Goal: Information Seeking & Learning: Learn about a topic

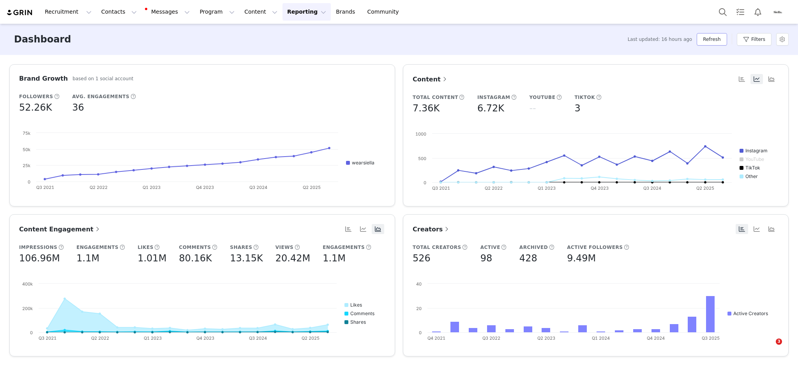
click at [598, 41] on button "Refresh" at bounding box center [712, 39] width 30 height 12
click at [240, 12] on button "Content Content" at bounding box center [261, 12] width 42 height 18
click at [240, 11] on button "Content Content" at bounding box center [261, 12] width 42 height 18
click at [240, 9] on button "Content Content" at bounding box center [261, 12] width 42 height 18
click at [227, 32] on p "Creator Content" at bounding box center [244, 34] width 44 height 8
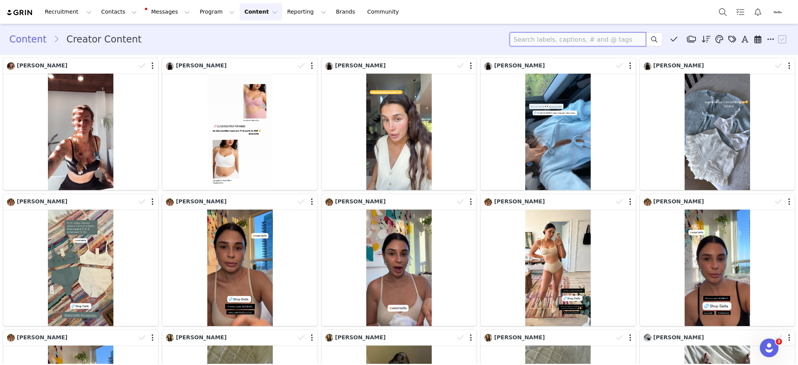
click at [571, 41] on input at bounding box center [578, 39] width 136 height 14
type input "[PERSON_NAME]"
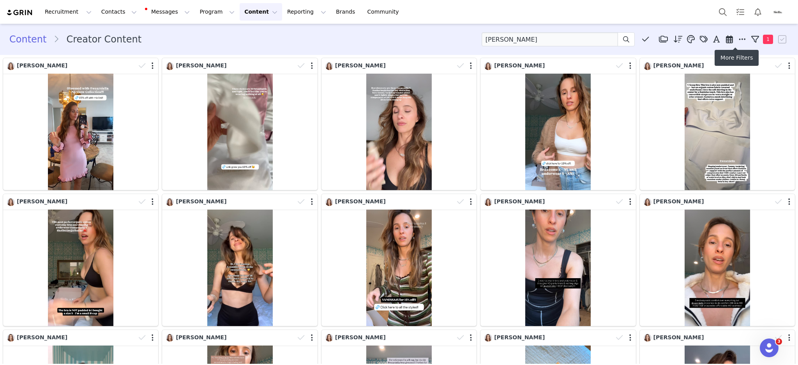
click at [598, 38] on icon at bounding box center [742, 39] width 7 height 8
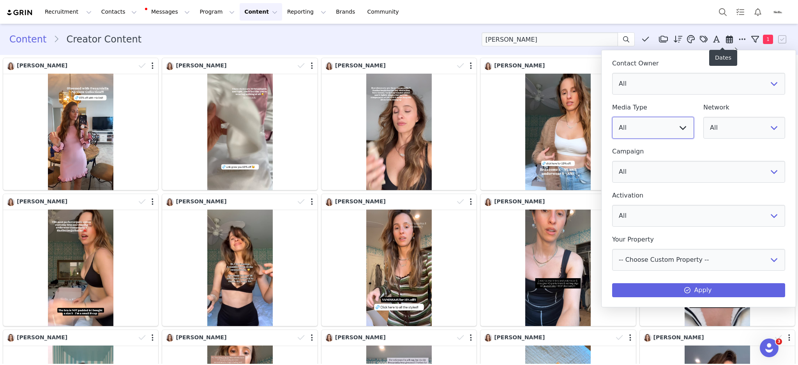
click at [598, 124] on select "All Image Video" at bounding box center [653, 128] width 82 height 22
select select "image"
click at [598, 117] on select "All Image Video" at bounding box center [653, 128] width 82 height 22
click at [598, 273] on button "Apply" at bounding box center [698, 290] width 173 height 14
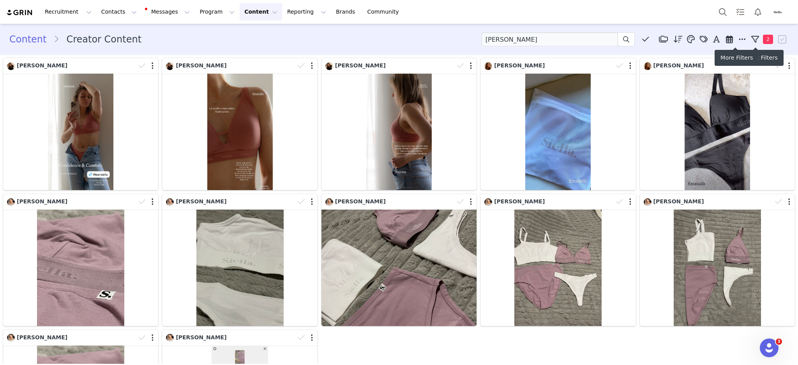
click at [598, 40] on icon at bounding box center [742, 39] width 7 height 8
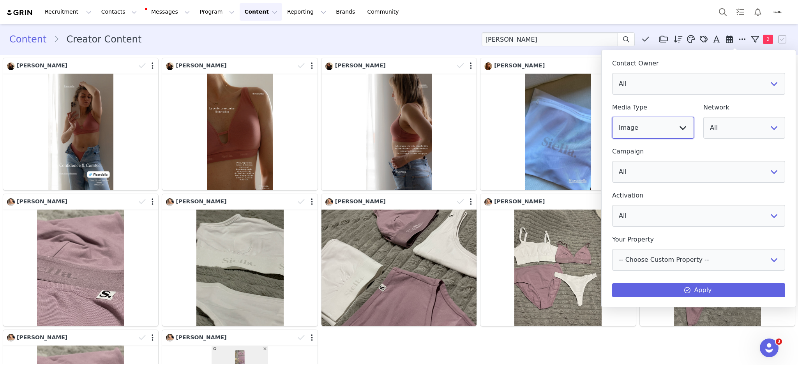
click at [598, 130] on select "All Image Video" at bounding box center [653, 128] width 82 height 22
select select "video"
click at [598, 117] on select "All Image Video" at bounding box center [653, 128] width 82 height 22
click at [598, 134] on select "All Image Video" at bounding box center [653, 128] width 82 height 22
select select
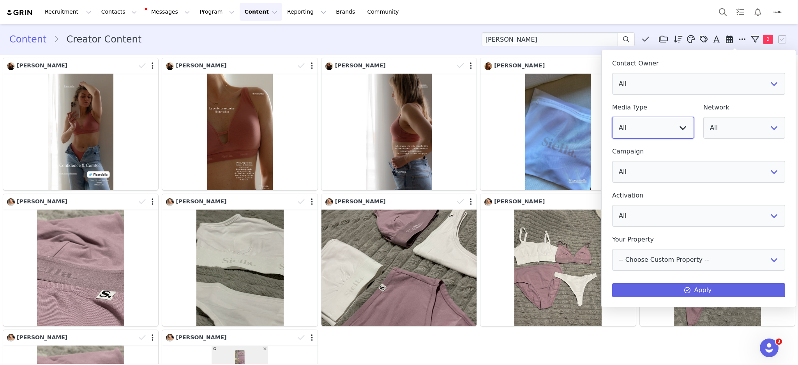
click at [598, 117] on select "All Image Video" at bounding box center [653, 128] width 82 height 22
click at [598, 273] on button "Apply" at bounding box center [698, 290] width 173 height 14
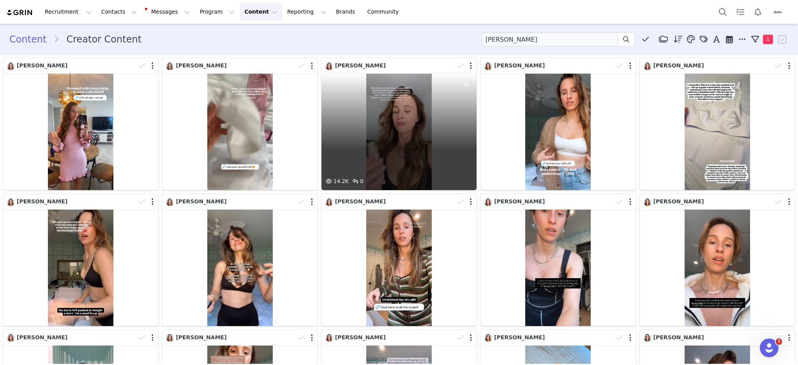
click at [394, 145] on div "14.2K 0" at bounding box center [398, 132] width 155 height 116
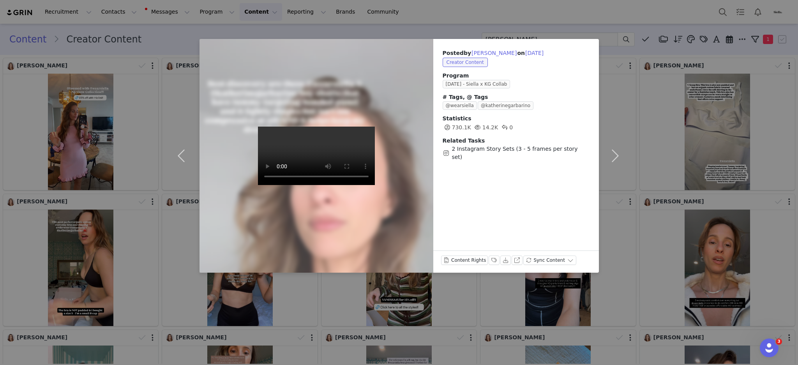
click at [166, 34] on div "Posted by [PERSON_NAME] on [DATE] Creator Content Program [DATE] - Siella x KG …" at bounding box center [399, 182] width 798 height 365
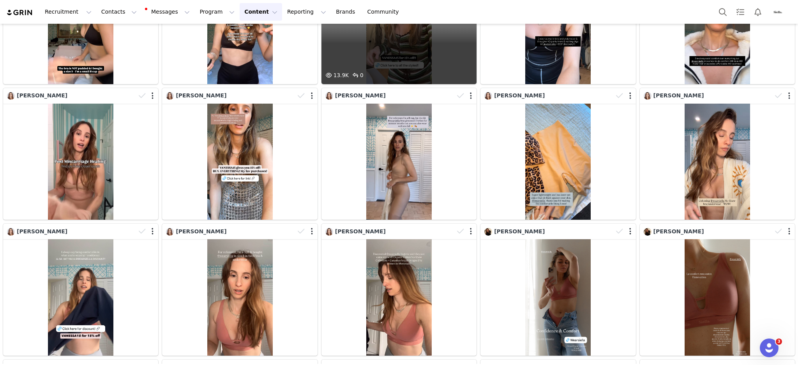
scroll to position [363, 0]
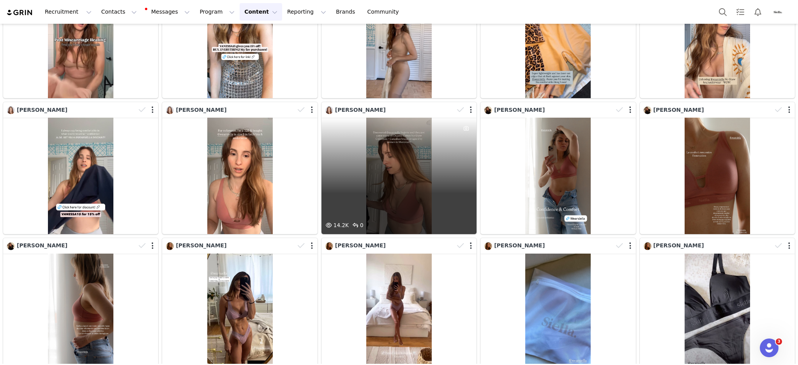
click at [411, 166] on div "14.2K 0" at bounding box center [398, 176] width 155 height 116
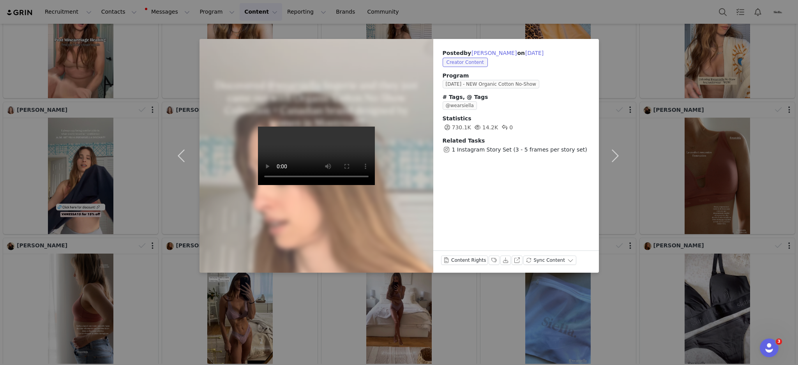
click at [494, 211] on div "Posted by [PERSON_NAME] on [DATE] Creator Content Program [DATE] - NEW Organic …" at bounding box center [516, 156] width 166 height 234
click at [108, 92] on div "Posted by [PERSON_NAME] on [DATE] Creator Content Program [DATE] - NEW Organic …" at bounding box center [399, 182] width 798 height 365
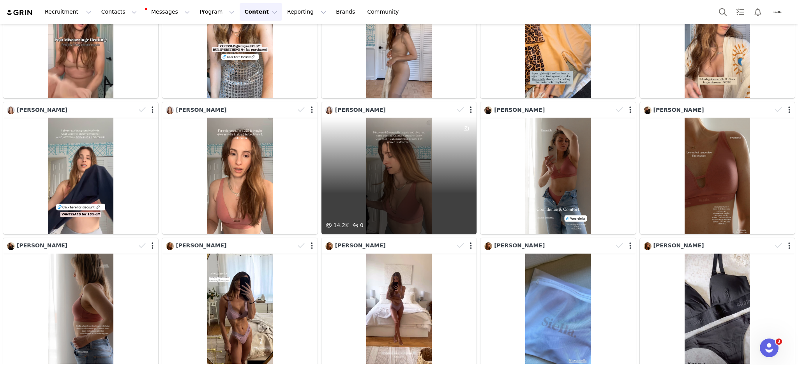
click at [399, 159] on div "14.2K 0" at bounding box center [398, 176] width 155 height 116
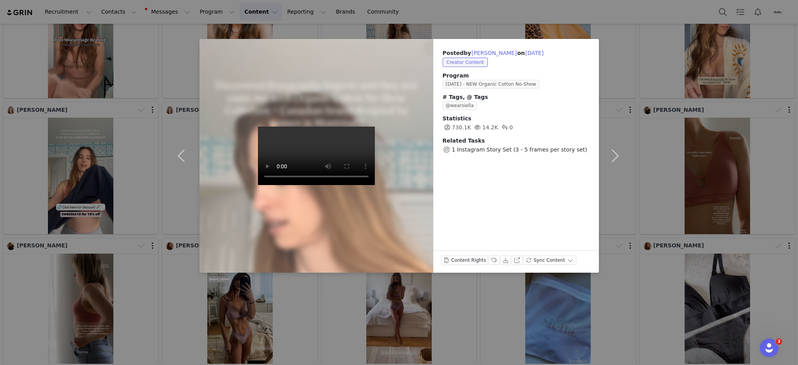
click at [155, 129] on div "Posted by [PERSON_NAME] on [DATE] Creator Content Program [DATE] - NEW Organic …" at bounding box center [399, 182] width 798 height 365
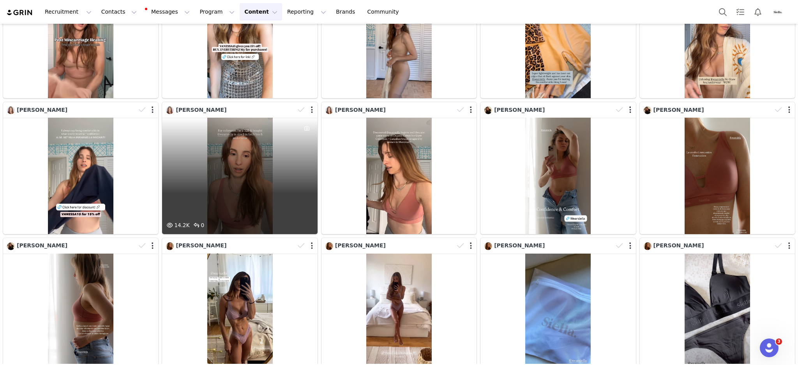
click at [234, 162] on div "14.2K 0" at bounding box center [239, 176] width 155 height 116
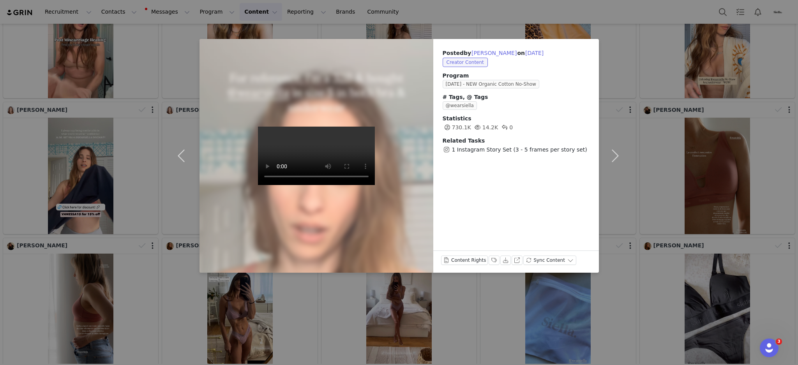
click at [104, 119] on div "Posted by [PERSON_NAME] on [DATE] Creator Content Program [DATE] - NEW Organic …" at bounding box center [399, 182] width 798 height 365
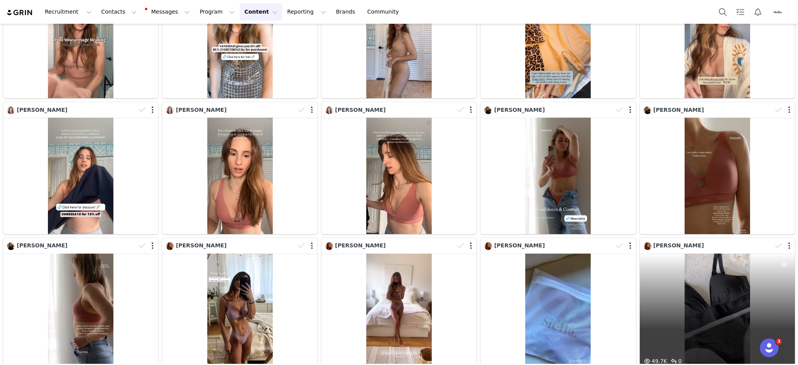
scroll to position [242, 0]
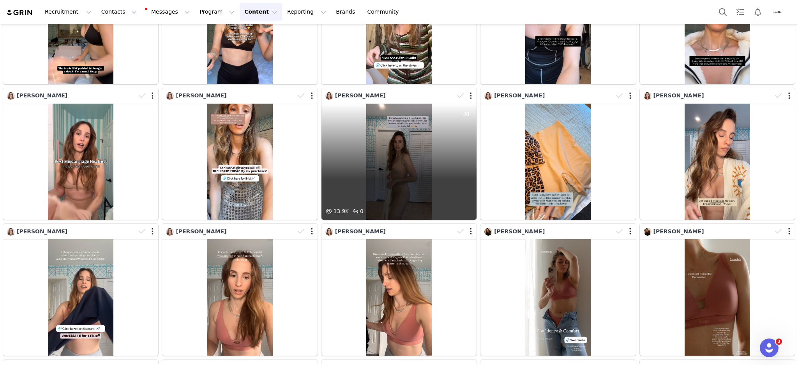
click at [397, 167] on div "13.9K 0" at bounding box center [398, 162] width 155 height 116
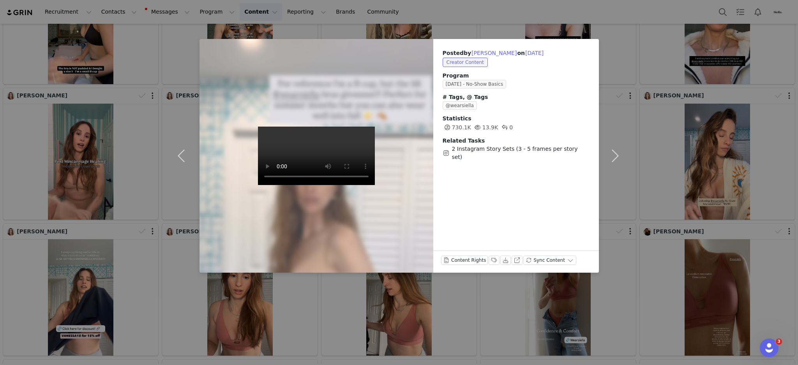
click at [126, 99] on div "Posted by [PERSON_NAME] on [DATE] Creator Content Program [DATE] - No-Show Basi…" at bounding box center [399, 182] width 798 height 365
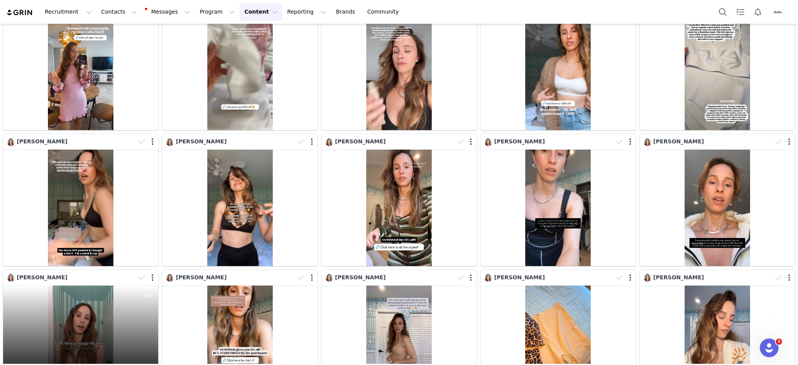
scroll to position [0, 0]
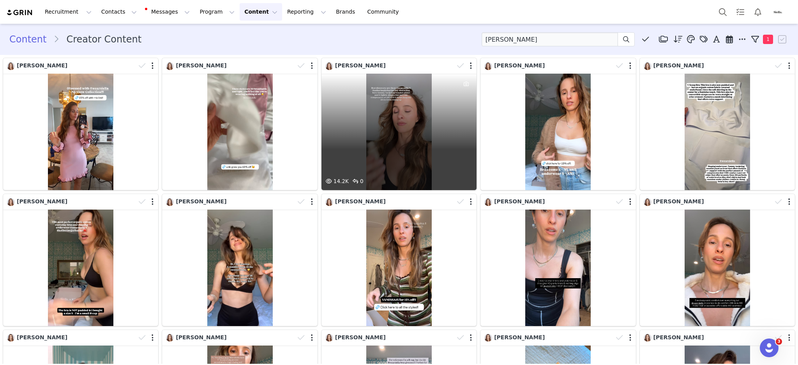
click at [406, 137] on div "14.2K 0" at bounding box center [398, 132] width 155 height 116
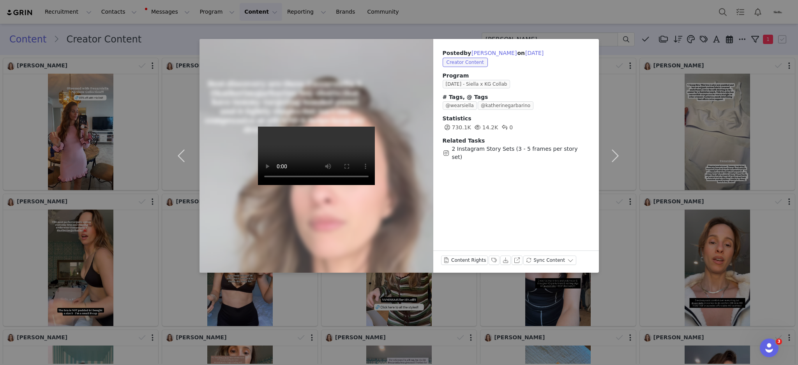
click at [76, 105] on div "Posted by [PERSON_NAME] on [DATE] Creator Content Program [DATE] - Siella x KG …" at bounding box center [399, 182] width 798 height 365
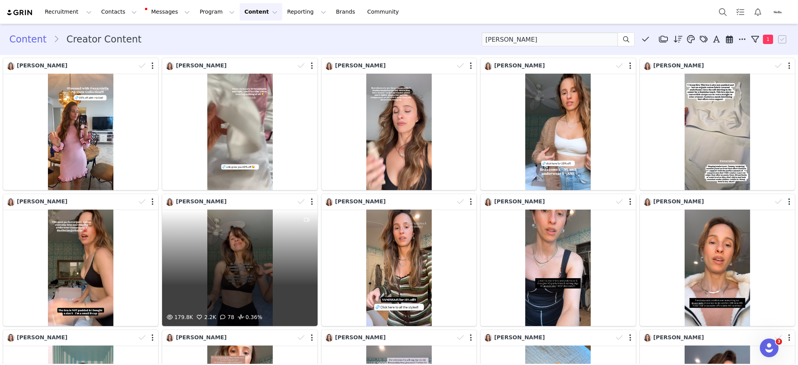
click at [218, 265] on div "179.8K 2.2K 78 0.36%" at bounding box center [239, 268] width 155 height 116
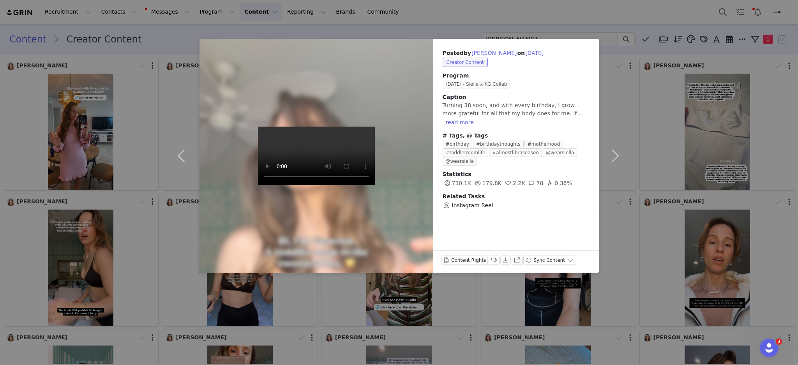
click at [146, 58] on div "Posted by [PERSON_NAME] on [DATE] Creator Content Program [DATE] - Siella x KG …" at bounding box center [399, 182] width 798 height 365
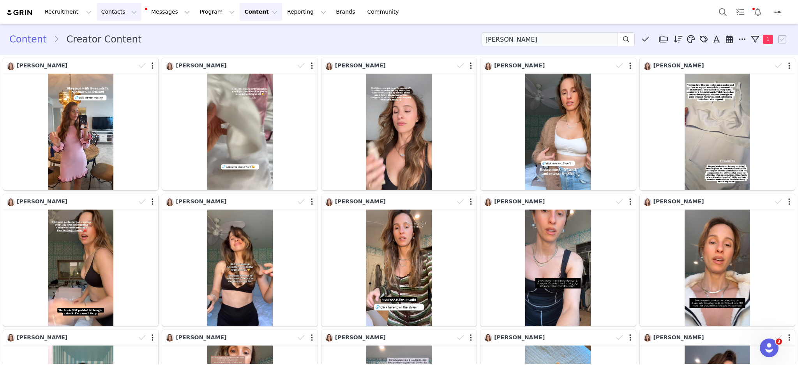
click at [111, 11] on button "Contacts Contacts" at bounding box center [119, 12] width 45 height 18
click at [113, 37] on p "Creators" at bounding box center [106, 34] width 23 height 8
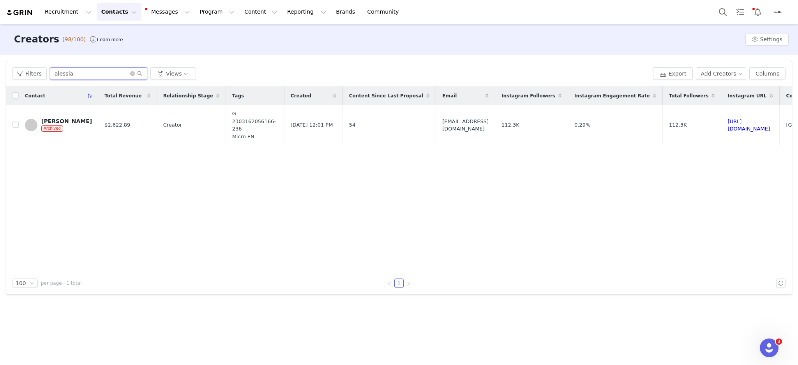
click at [90, 69] on input "alessia" at bounding box center [98, 73] width 97 height 12
click at [130, 71] on icon "icon: close-circle" at bounding box center [132, 73] width 5 height 5
click at [19, 72] on button "Filters" at bounding box center [29, 73] width 34 height 12
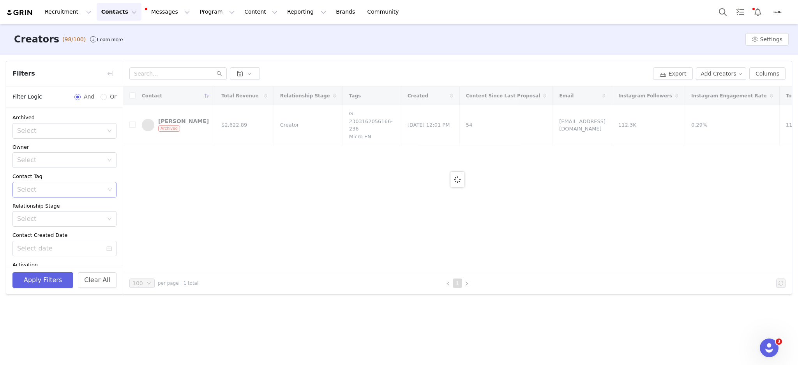
click at [29, 188] on div "Select" at bounding box center [61, 190] width 88 height 8
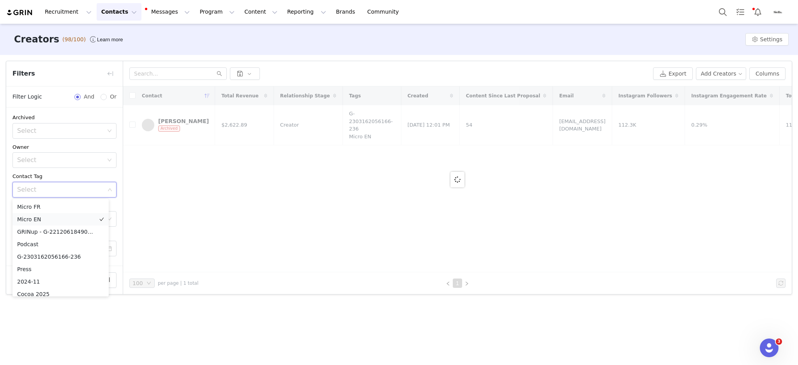
click at [39, 219] on li "Micro EN" at bounding box center [60, 219] width 96 height 12
click at [57, 273] on div "Creators (98/100) Learn more Settings Filters Filter Logic And Or Archived Sele…" at bounding box center [399, 194] width 798 height 340
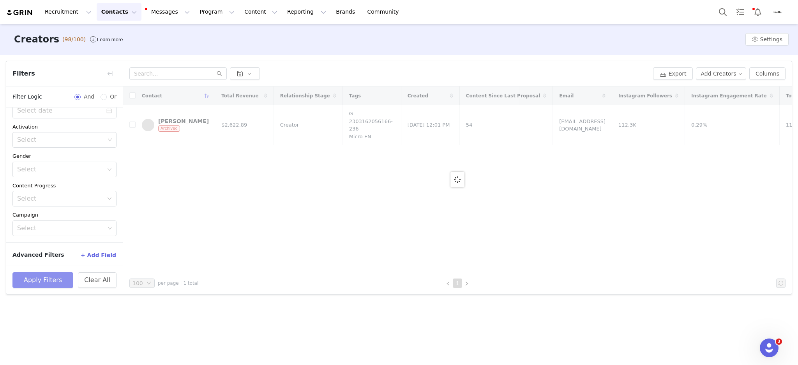
click at [39, 273] on button "Apply Filters" at bounding box center [42, 280] width 61 height 16
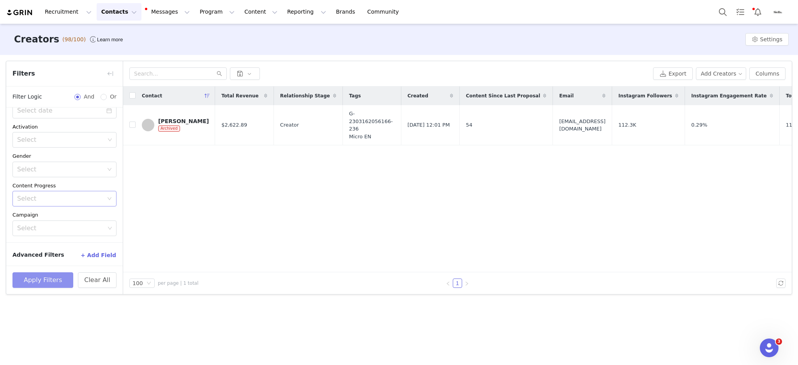
scroll to position [140, 0]
click at [176, 69] on input "text" at bounding box center [177, 73] width 97 height 12
click at [106, 74] on button "button" at bounding box center [110, 73] width 12 height 12
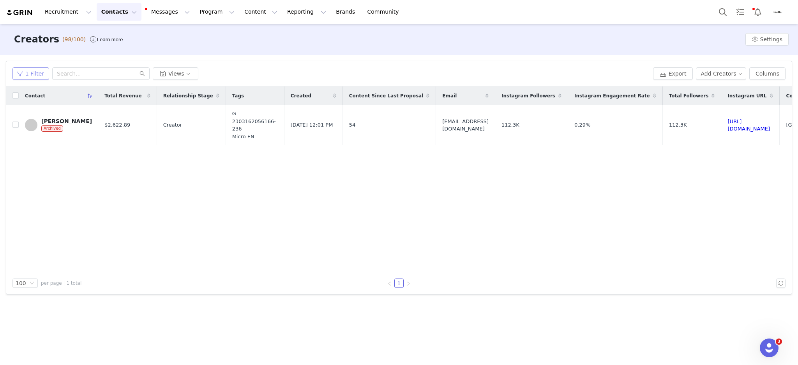
click at [34, 74] on button "1 Filter" at bounding box center [30, 73] width 37 height 12
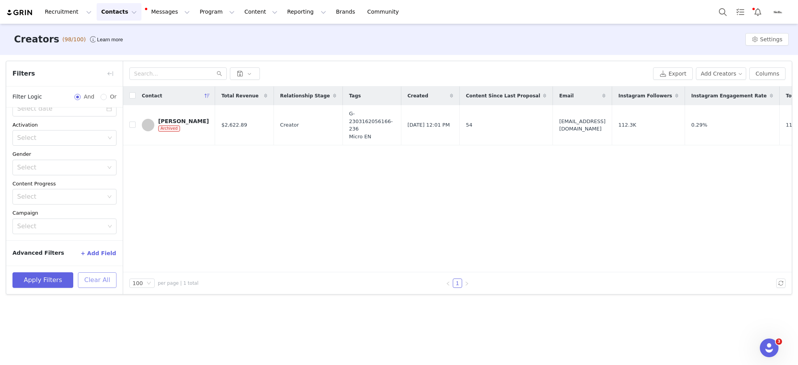
click at [96, 273] on button "Clear All" at bounding box center [97, 280] width 39 height 16
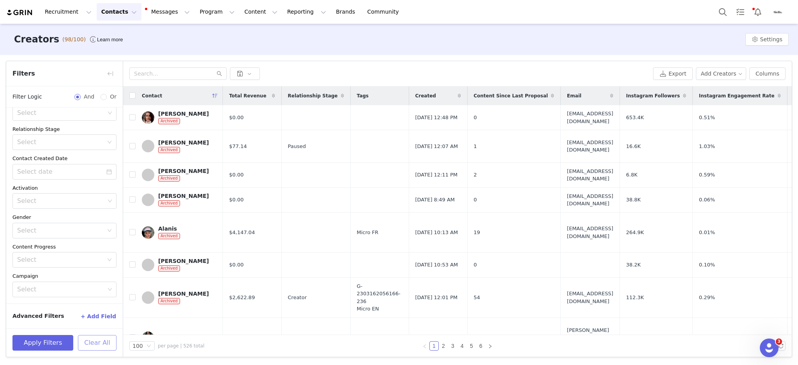
scroll to position [0, 0]
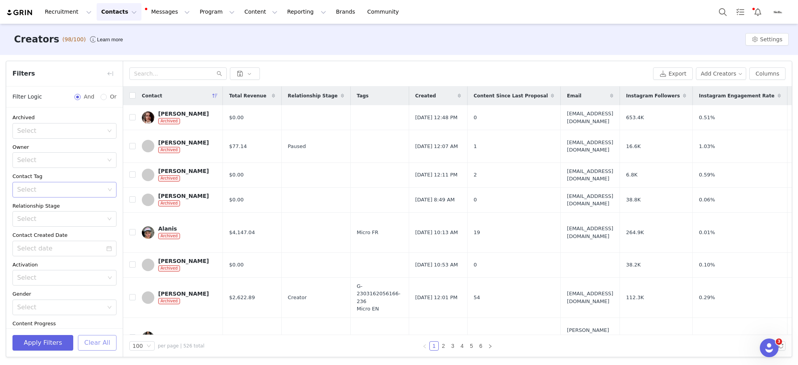
click at [35, 192] on div "Select" at bounding box center [61, 190] width 88 height 8
click at [37, 217] on li "Micro EN" at bounding box center [60, 219] width 96 height 12
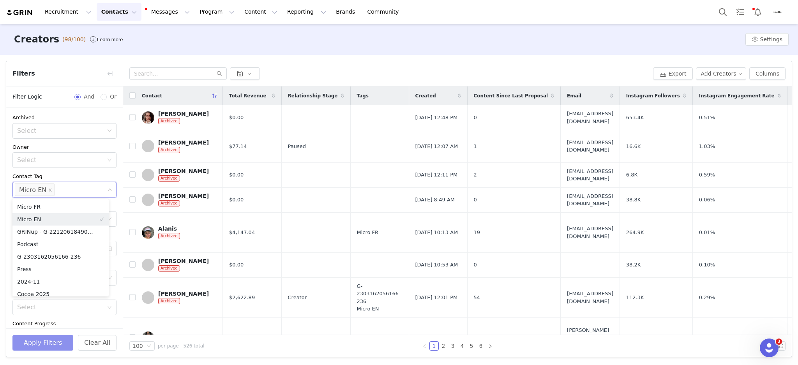
scroll to position [4, 0]
click at [44, 273] on button "Apply Filters" at bounding box center [42, 343] width 61 height 16
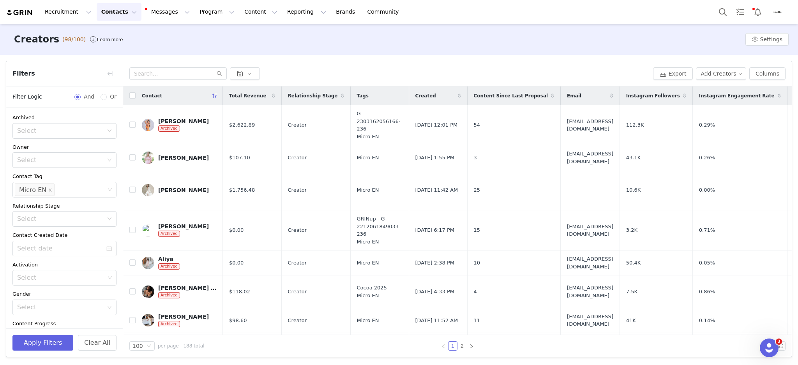
click at [412, 65] on div "Export Add Creators Columns" at bounding box center [457, 73] width 668 height 25
click at [108, 73] on button "button" at bounding box center [110, 73] width 12 height 12
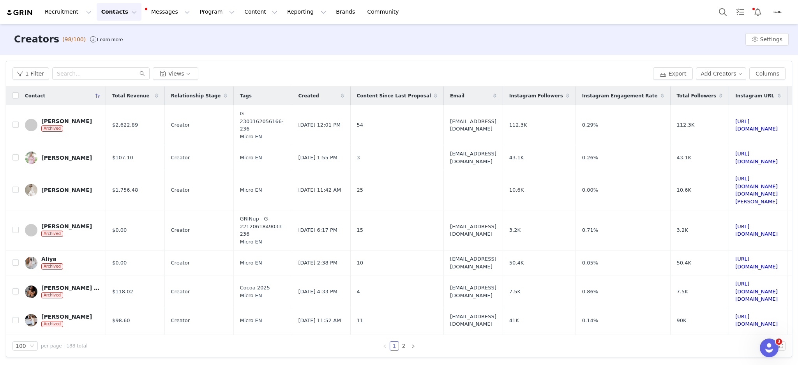
click at [145, 93] on div "Total Revenue" at bounding box center [135, 95] width 58 height 19
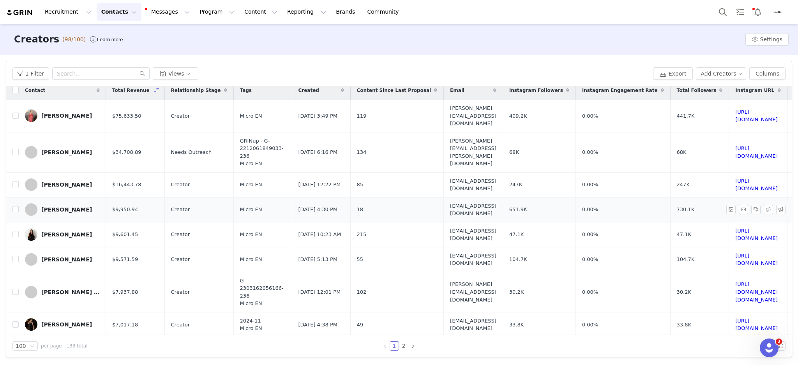
scroll to position [0, 0]
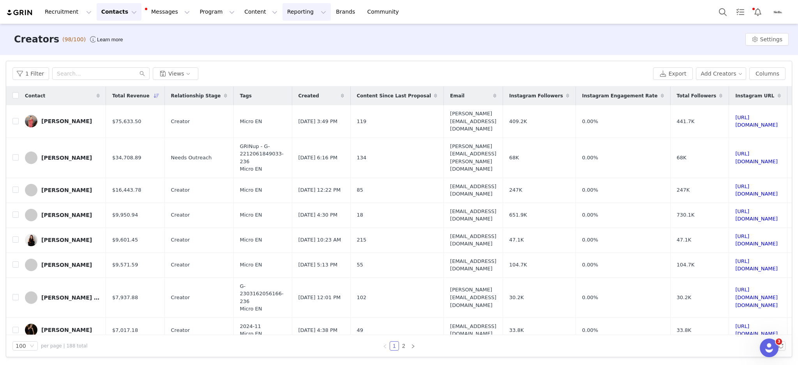
click at [282, 9] on button "Reporting Reporting" at bounding box center [306, 12] width 48 height 18
drag, startPoint x: 277, startPoint y: 36, endPoint x: 331, endPoint y: 5, distance: 61.9
click at [277, 35] on p "Dashboard" at bounding box center [275, 34] width 30 height 8
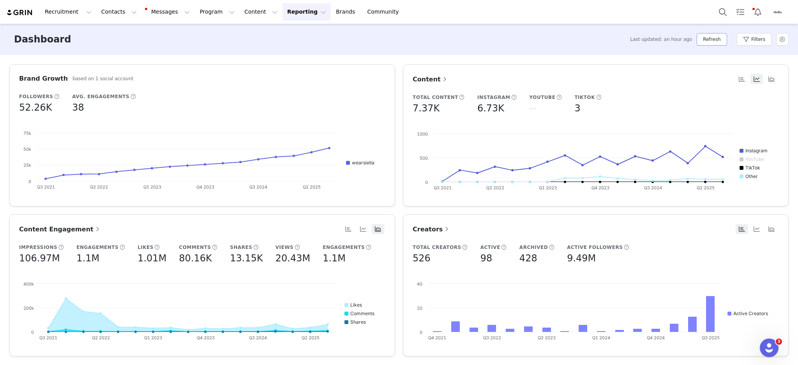
click at [598, 41] on button "Refresh" at bounding box center [712, 39] width 30 height 12
click at [598, 37] on button "Refresh" at bounding box center [712, 39] width 30 height 12
